Goal: Task Accomplishment & Management: Use online tool/utility

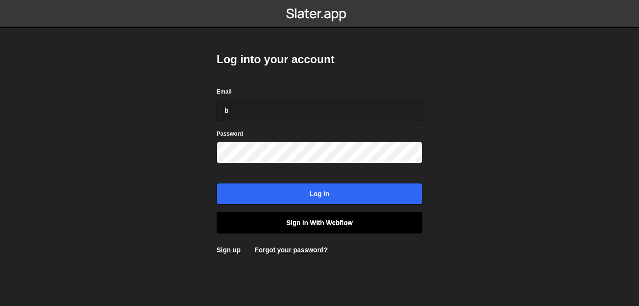
type input "b"
click at [362, 221] on link "Sign in with Webflow" at bounding box center [320, 223] width 206 height 22
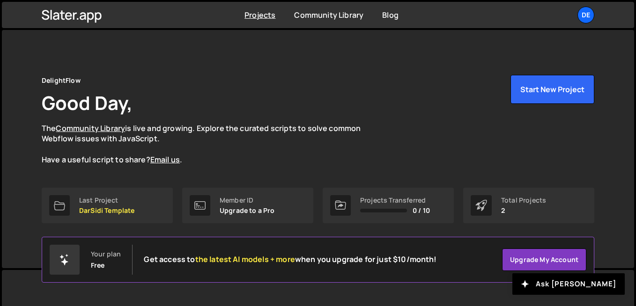
scroll to position [176, 0]
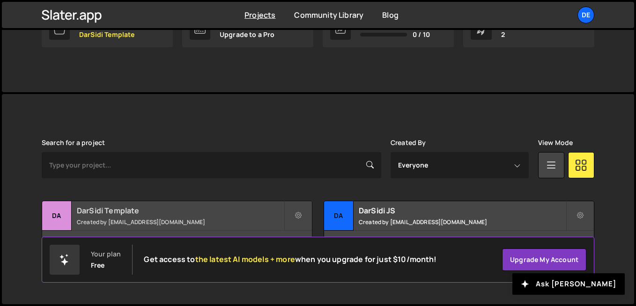
click at [243, 204] on div "DarSidi Template Created by brahem.dali.9@gmail.com" at bounding box center [177, 215] width 270 height 29
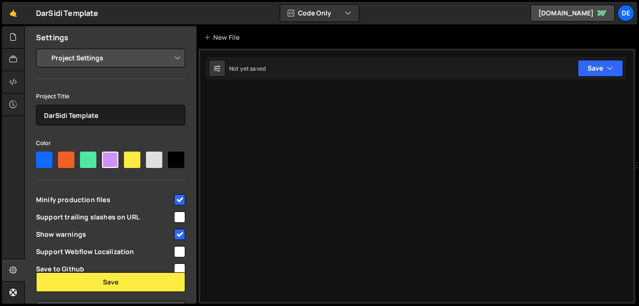
select select "686bd6e551677107f380e511"
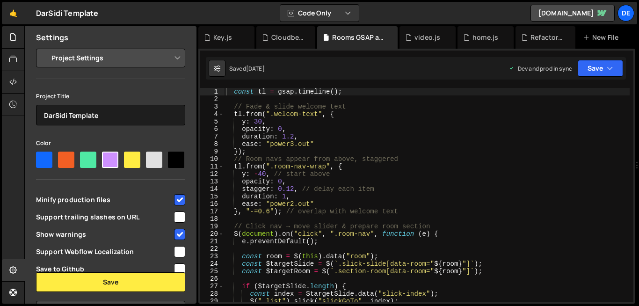
drag, startPoint x: 123, startPoint y: 56, endPoint x: 233, endPoint y: 175, distance: 161.6
click at [233, 175] on div "Files New File Javascript files 1 Cloudbeds.js 0 1 Key.js 0 1 Refactor V4.js 2 0" at bounding box center [331, 165] width 615 height 278
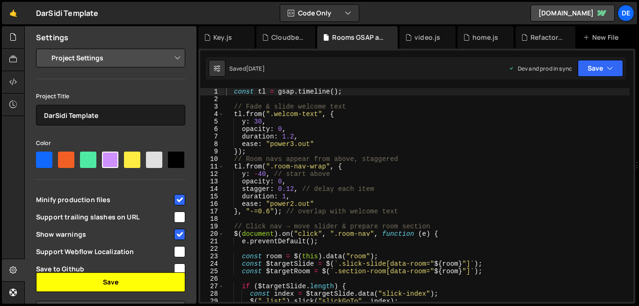
click at [95, 288] on button "Save" at bounding box center [110, 282] width 149 height 20
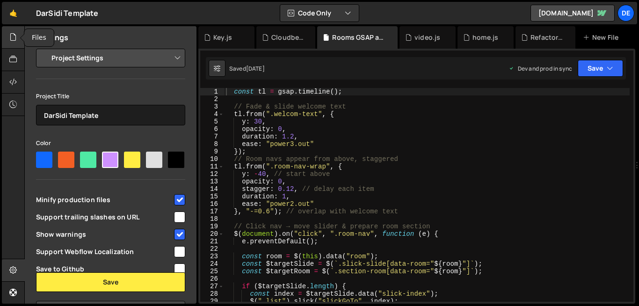
click at [7, 36] on div at bounding box center [13, 37] width 23 height 22
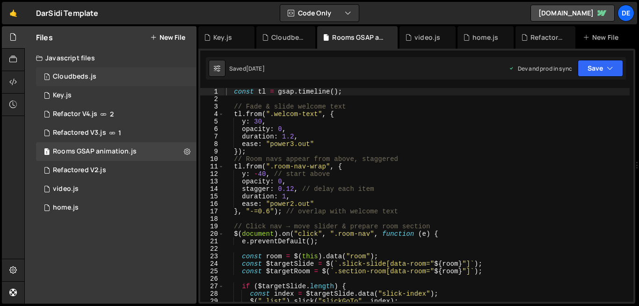
click at [74, 71] on div "1 Cloudbeds.js 0" at bounding box center [116, 76] width 161 height 19
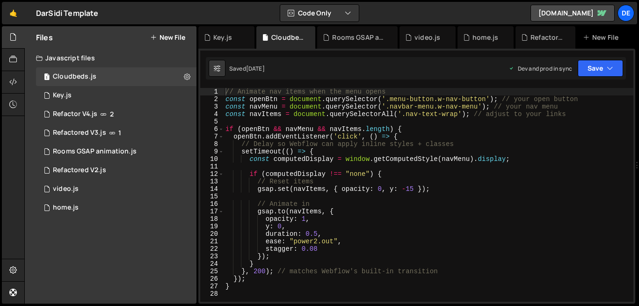
type textarea "opacity: 1,"
click at [433, 218] on div "// Animate nav items when the menu opens const openBtn = document . querySelect…" at bounding box center [429, 202] width 410 height 229
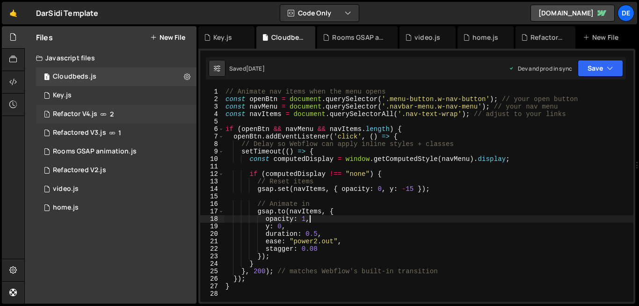
click at [104, 115] on icon at bounding box center [103, 113] width 7 height 7
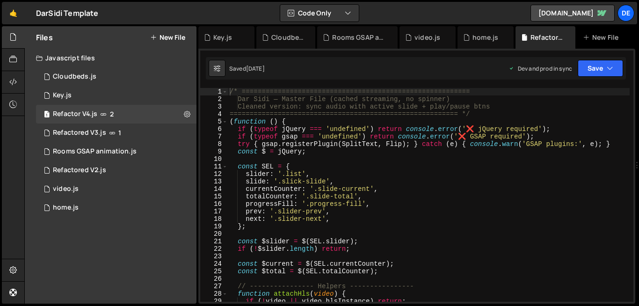
scroll to position [2106, 0]
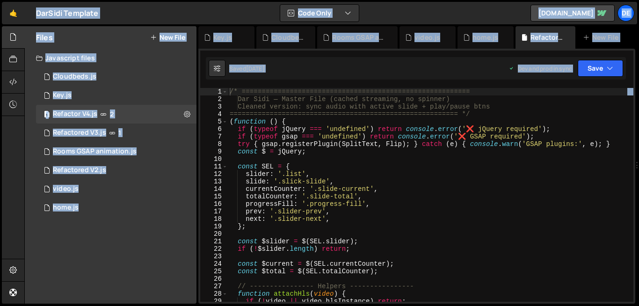
type textarea "progressFill: '.progress-fill',"
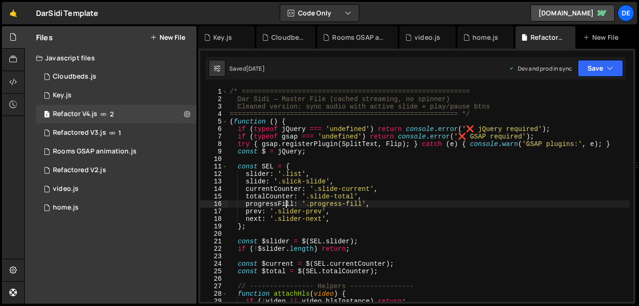
click at [284, 207] on div "/* ========================================================= Dar Sidi — Master …" at bounding box center [429, 202] width 402 height 229
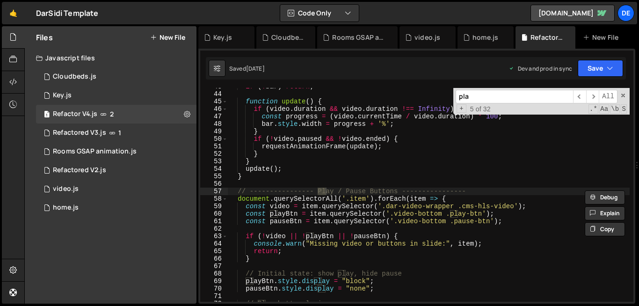
scroll to position [320, 0]
type input "play"
click at [224, 203] on div "59" at bounding box center [214, 206] width 28 height 7
click at [225, 197] on span at bounding box center [224, 198] width 5 height 7
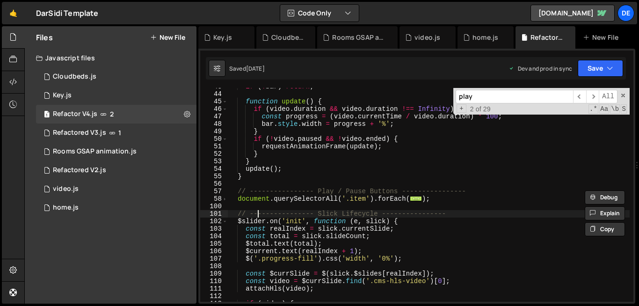
click at [258, 217] on div "if ( ! bar ) return ; function update ( ) { if ( video . duration && video . du…" at bounding box center [429, 197] width 402 height 229
click at [225, 198] on span at bounding box center [224, 198] width 5 height 7
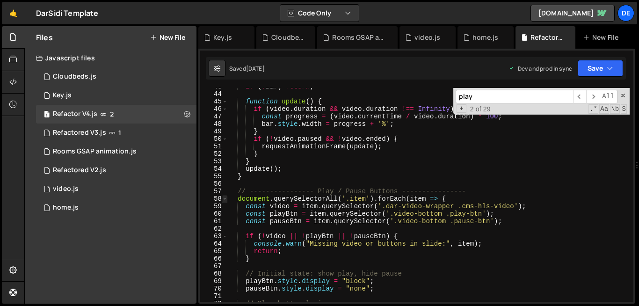
click at [225, 198] on span at bounding box center [224, 198] width 5 height 7
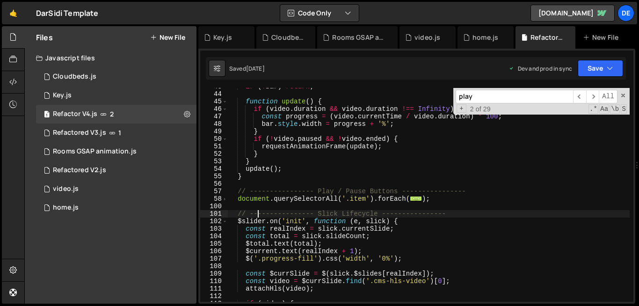
click at [334, 220] on div "if ( ! bar ) return ; function update ( ) { if ( video . duration && video . du…" at bounding box center [429, 197] width 402 height 229
click at [266, 212] on div "if ( ! bar ) return ; function update ( ) { if ( video . duration && video . du…" at bounding box center [429, 197] width 402 height 229
type textarea "// ---------------- Slick Lifecycle ----------------"
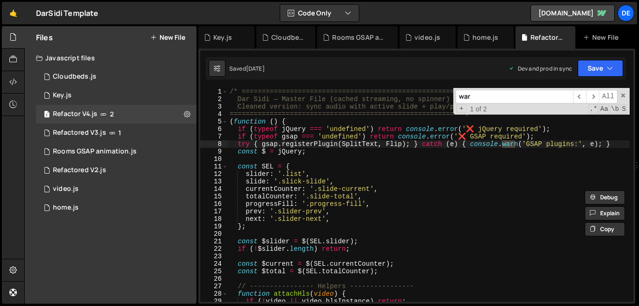
scroll to position [0, 0]
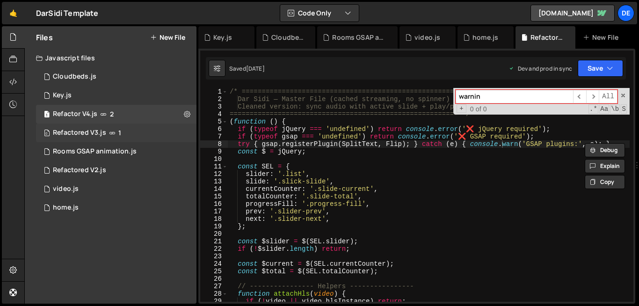
type input "warnin"
click at [193, 131] on div "0 Refactored V3.js 1" at bounding box center [116, 133] width 161 height 19
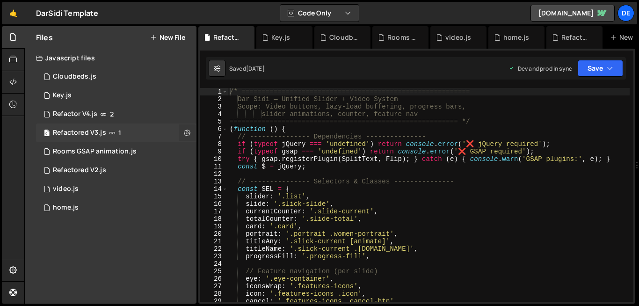
click at [183, 132] on button at bounding box center [187, 132] width 17 height 17
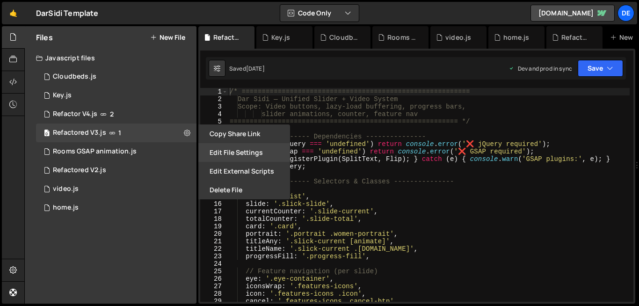
click at [229, 152] on button "Edit File Settings" at bounding box center [244, 152] width 92 height 19
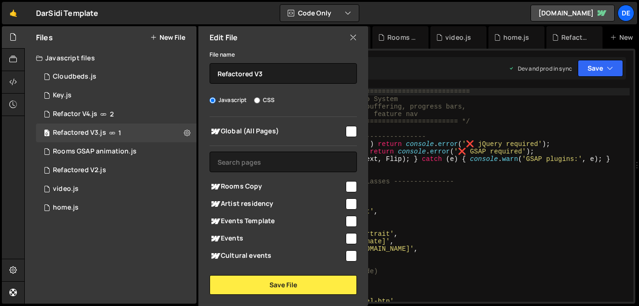
scroll to position [205, 0]
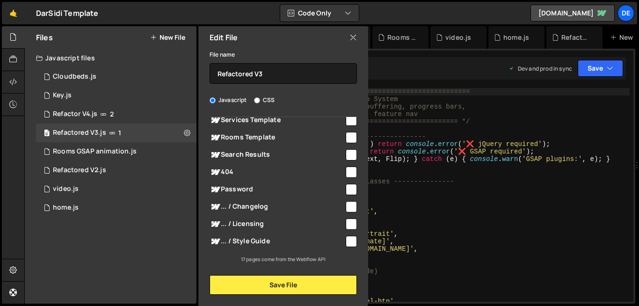
click at [351, 39] on icon at bounding box center [353, 37] width 7 height 10
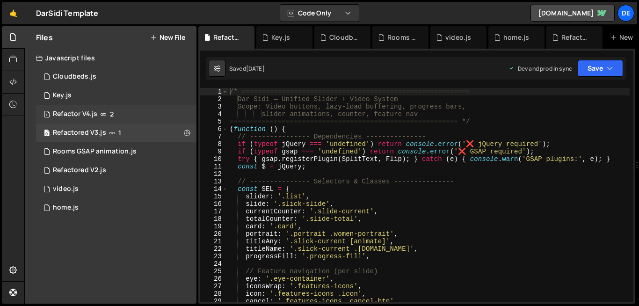
click at [92, 117] on div "Refactor V4.js" at bounding box center [75, 114] width 44 height 8
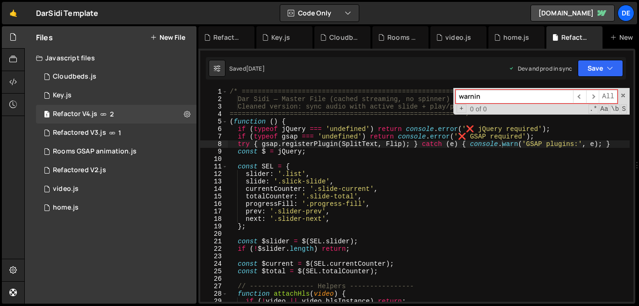
scroll to position [2106, 0]
click at [365, 140] on div "/* ========================================================= Dar Sidi — Master …" at bounding box center [429, 202] width 402 height 229
click at [98, 185] on div "1 video.js 0" at bounding box center [116, 189] width 161 height 19
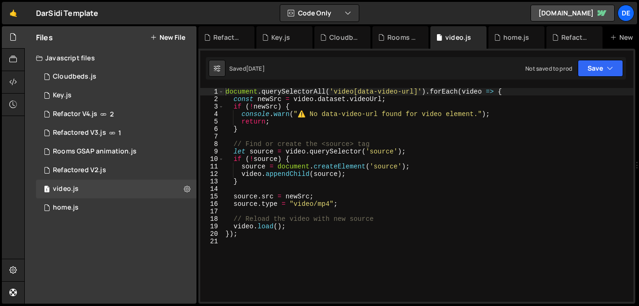
scroll to position [0, 0]
click at [80, 111] on div "Refactor V4.js" at bounding box center [75, 114] width 44 height 8
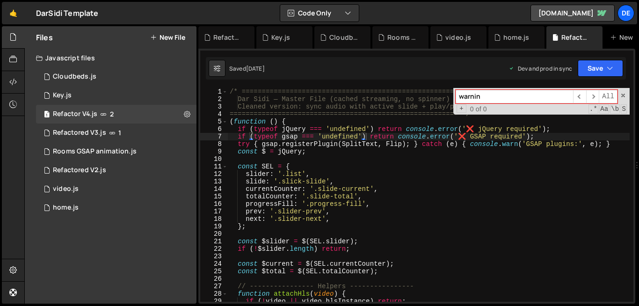
scroll to position [2106, 0]
type textarea "totalCounter: '.slide-total',"
click at [377, 199] on div "/* ========================================================= Dar Sidi — Master …" at bounding box center [429, 202] width 402 height 229
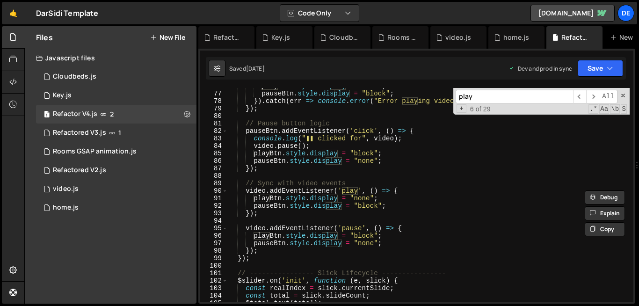
scroll to position [564, 0]
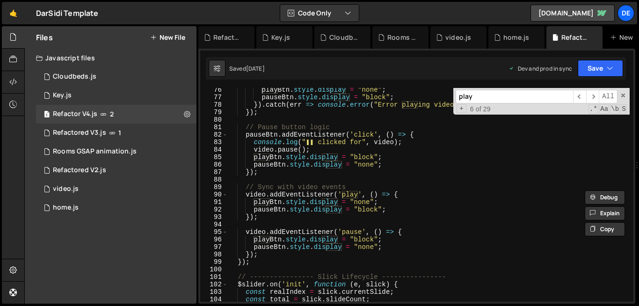
type input "play"
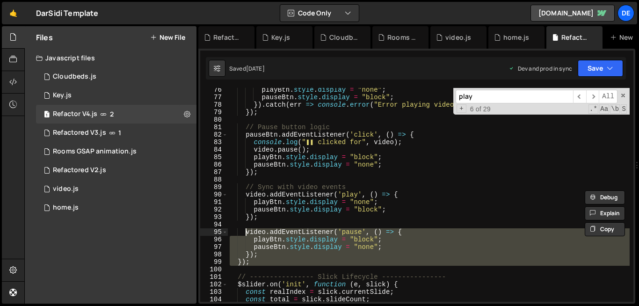
drag, startPoint x: 257, startPoint y: 266, endPoint x: 245, endPoint y: 149, distance: 117.6
click at [245, 149] on div "playBtn . style . display = "none" ; pauseBtn . style . display = "block" ; }) …" at bounding box center [429, 200] width 402 height 229
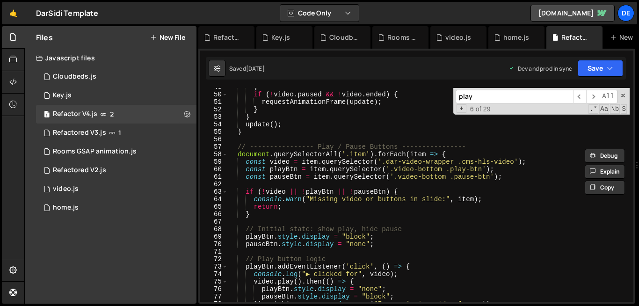
scroll to position [364, 0]
click at [236, 149] on div "} if ( ! video . paused && ! video . ended ) { requestAnimationFrame ( update )…" at bounding box center [429, 197] width 402 height 229
type textarea "// ---------------- Play / Pause Buttons ---------------- document.querySelecto…"
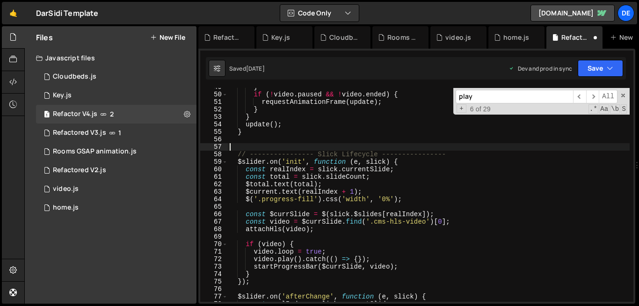
type textarea "// ---------------- Slick Lifecycle ----------------"
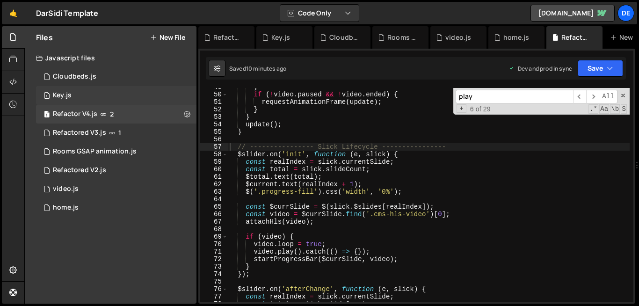
click at [65, 91] on div "1 Key.js 0" at bounding box center [116, 95] width 161 height 19
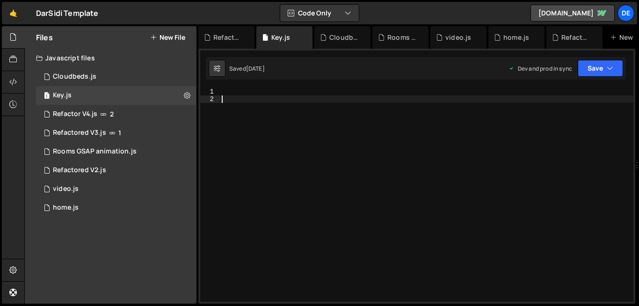
click at [373, 149] on div at bounding box center [427, 202] width 414 height 229
click at [81, 112] on div "Refactor V4.js" at bounding box center [75, 114] width 44 height 8
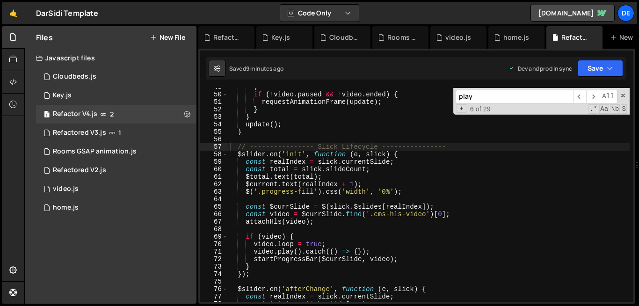
scroll to position [2106, 0]
click at [389, 148] on div "} if ( ! video . paused && ! video . ended ) { requestAnimationFrame ( update )…" at bounding box center [429, 197] width 402 height 229
click at [79, 94] on div "1 Key.js 0" at bounding box center [116, 95] width 161 height 19
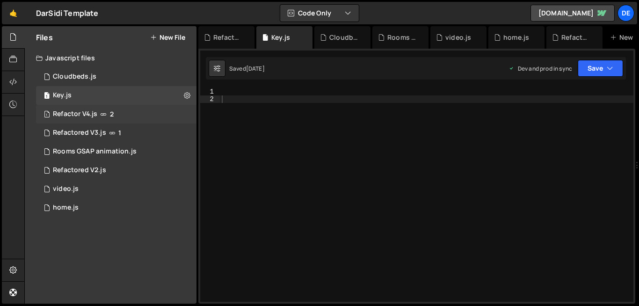
click at [95, 114] on div "Refactor V4.js" at bounding box center [75, 114] width 44 height 8
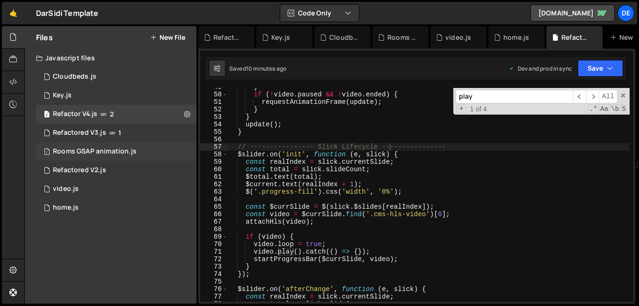
scroll to position [2106, 0]
click at [100, 151] on div "Rooms GSAP animation.js" at bounding box center [95, 151] width 84 height 8
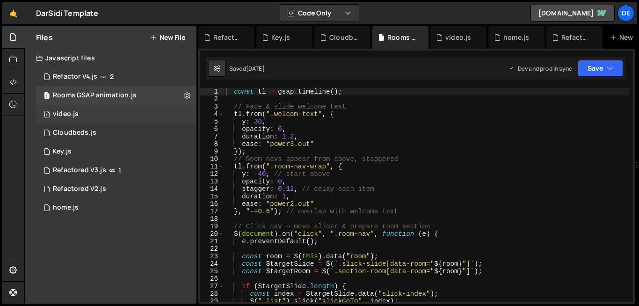
click at [85, 114] on div "1 video.js 0" at bounding box center [116, 114] width 161 height 19
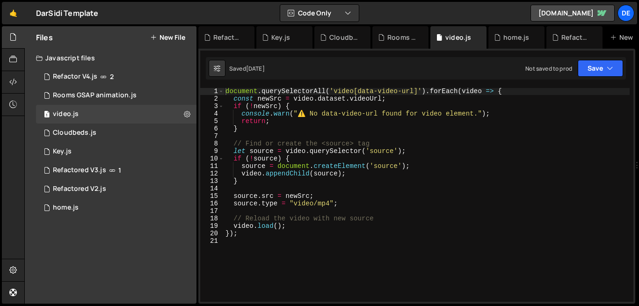
type textarea "source.src = newSrc;"
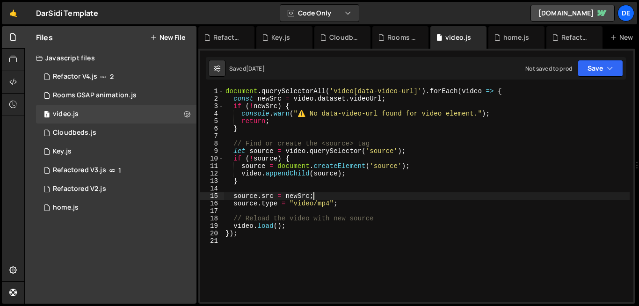
click at [348, 198] on div "document . querySelectorAll ( 'video[data-video-url]' ) . forEach ( video => { …" at bounding box center [427, 202] width 406 height 229
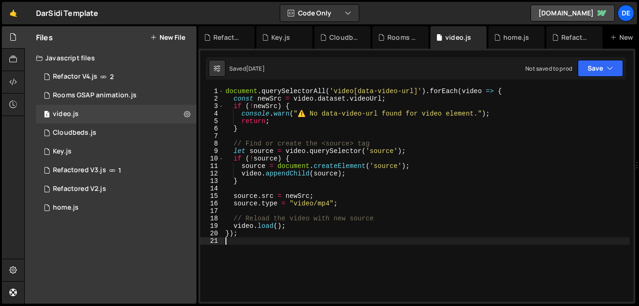
click at [344, 248] on div "document . querySelectorAll ( 'video[data-video-url]' ) . forEach ( video => { …" at bounding box center [427, 202] width 406 height 229
click at [187, 114] on icon at bounding box center [187, 114] width 7 height 9
type input "video"
radio input "true"
checkbox input "true"
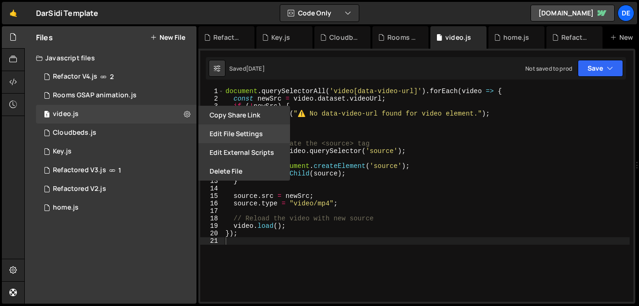
click at [252, 132] on button "Edit File Settings" at bounding box center [244, 133] width 92 height 19
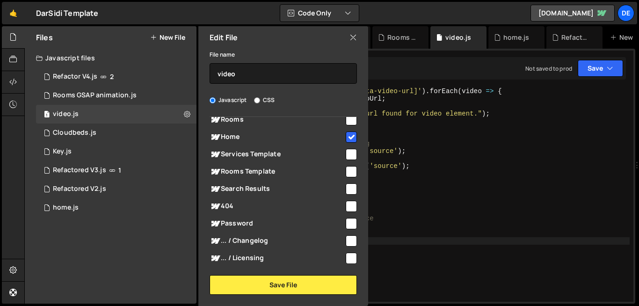
scroll to position [105, 0]
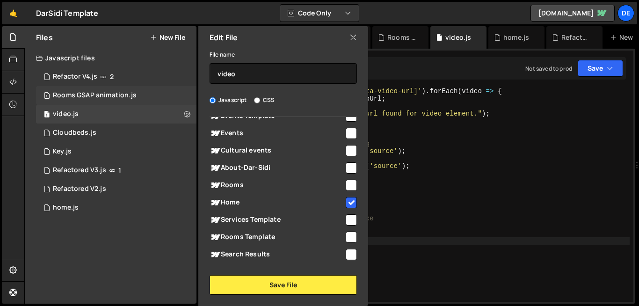
click at [122, 88] on div "1 Rooms GSAP animation.js 0" at bounding box center [116, 95] width 161 height 19
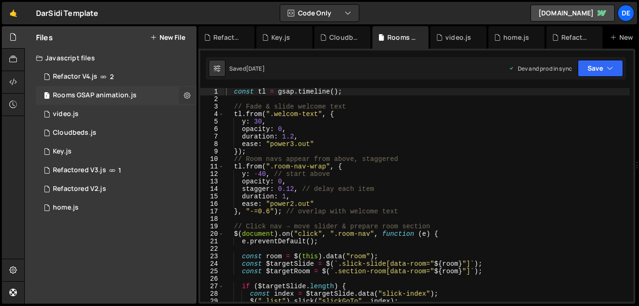
click at [184, 96] on icon at bounding box center [187, 95] width 7 height 9
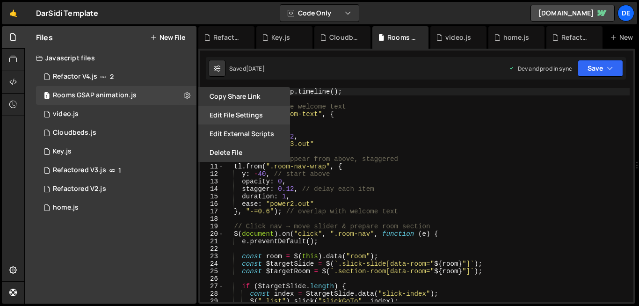
click at [240, 120] on button "Edit File Settings" at bounding box center [244, 115] width 92 height 19
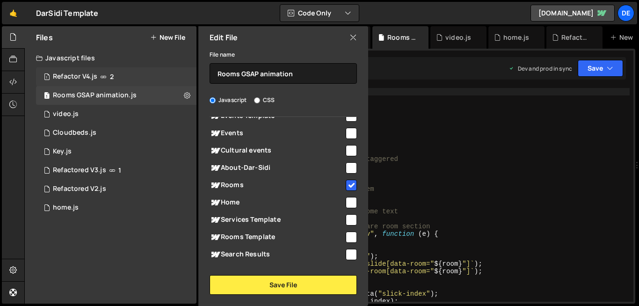
click at [110, 76] on span "2" at bounding box center [112, 76] width 4 height 7
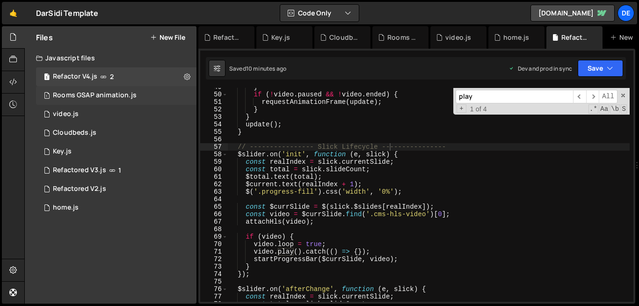
scroll to position [2106, 0]
type textarea "$slider.on('init', function (e, slick) {"
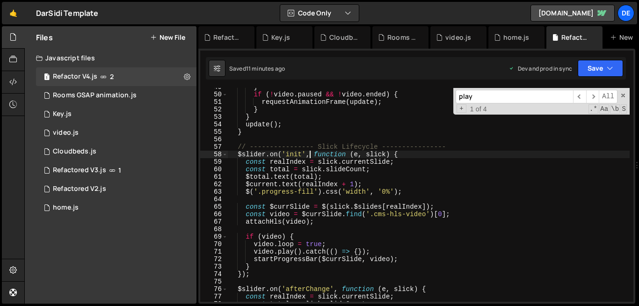
click at [309, 157] on div "} if ( ! video . paused && ! video . ended ) { requestAnimationFrame ( update )…" at bounding box center [429, 197] width 402 height 229
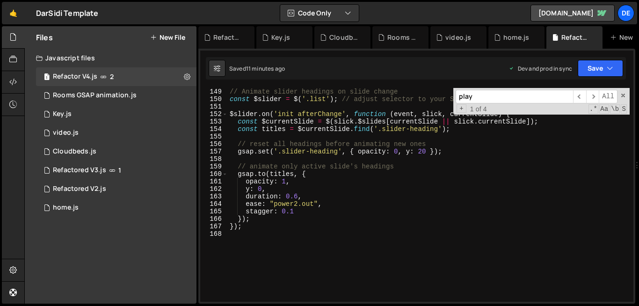
scroll to position [1148, 0]
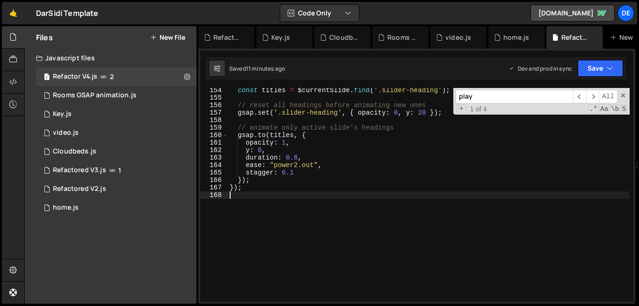
click at [292, 211] on div "const titles = $currentSlide . find ( '.slider-heading' ) ; // reset all headin…" at bounding box center [429, 201] width 402 height 229
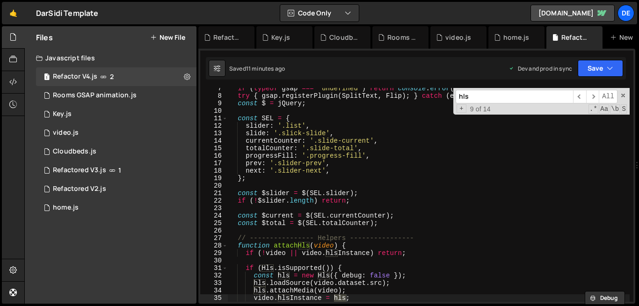
scroll to position [388, 0]
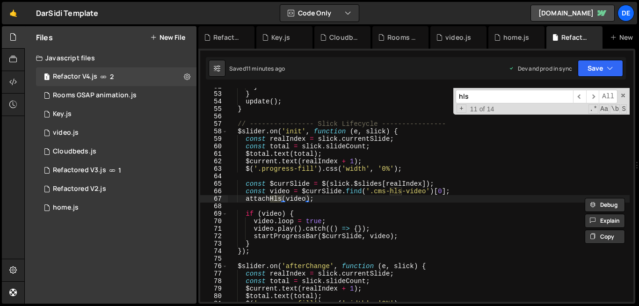
type input "hls"
click at [303, 205] on div "} } update ( ) ; } // ---------------- Slick Lifecycle ---------------- $slider…" at bounding box center [429, 197] width 402 height 229
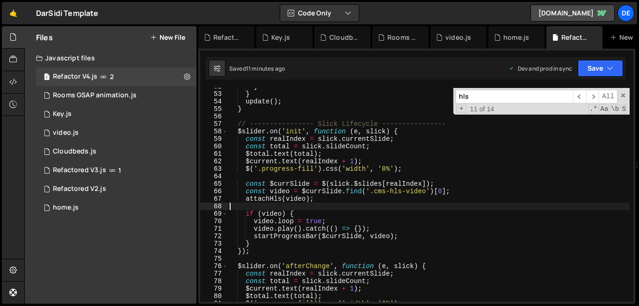
type textarea "});"
